Goal: Find specific page/section: Find specific page/section

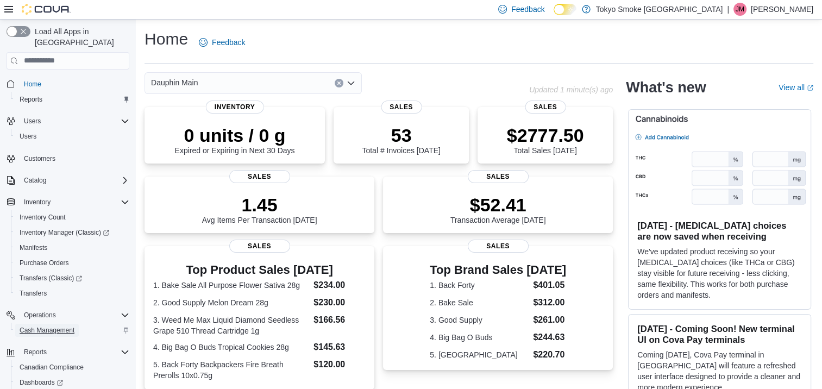
click at [52, 326] on span "Cash Management" at bounding box center [47, 330] width 55 height 9
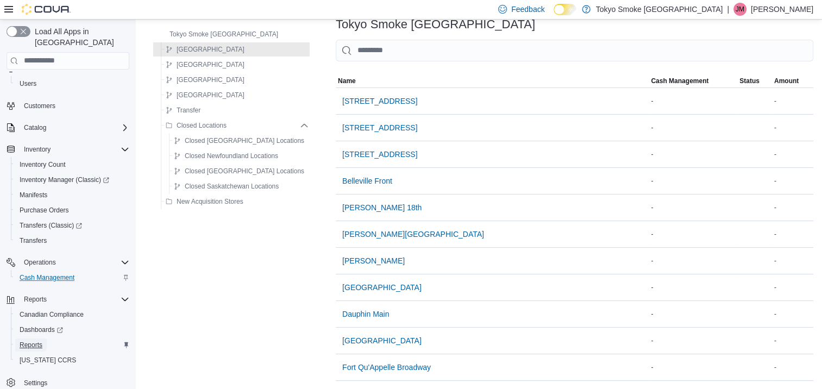
scroll to position [109, 0]
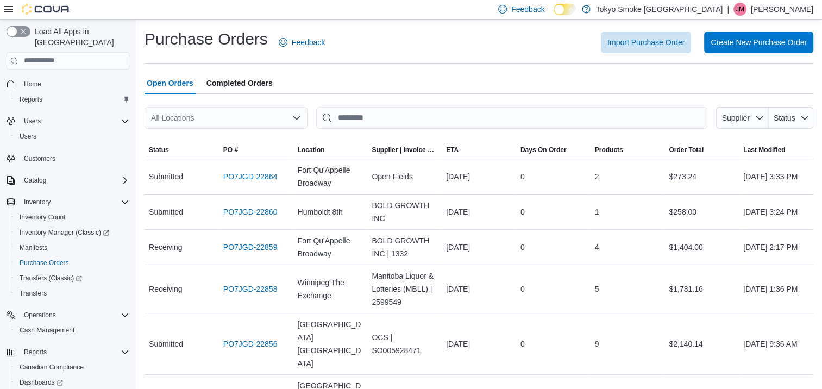
click at [290, 115] on div "All Locations" at bounding box center [226, 118] width 163 height 22
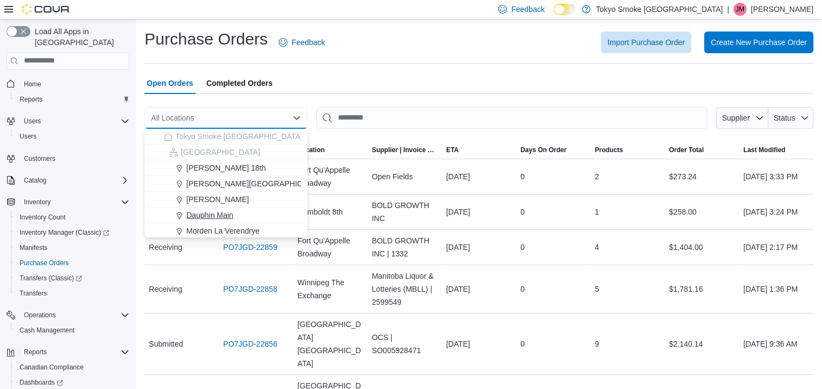
click at [221, 210] on span "Dauphin Main" at bounding box center [209, 215] width 47 height 11
